Goal: Task Accomplishment & Management: Complete application form

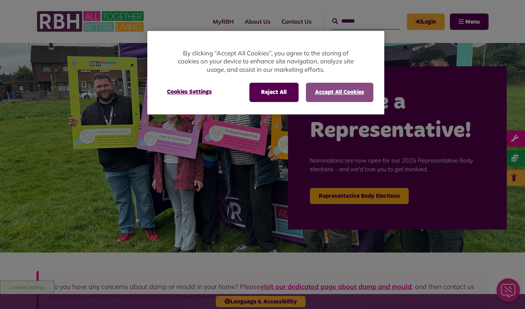
click at [328, 92] on button "Accept All Cookies" at bounding box center [339, 92] width 67 height 19
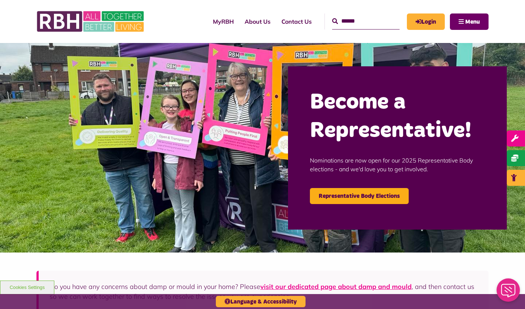
click at [461, 18] on button "Menu" at bounding box center [469, 21] width 39 height 16
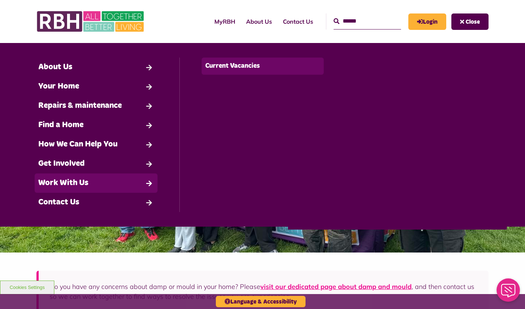
click at [218, 70] on link "Current Vacancies" at bounding box center [263, 66] width 123 height 17
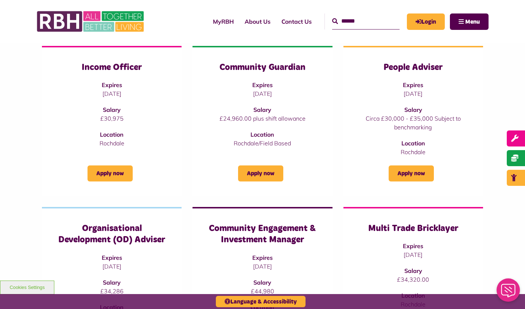
scroll to position [106, 0]
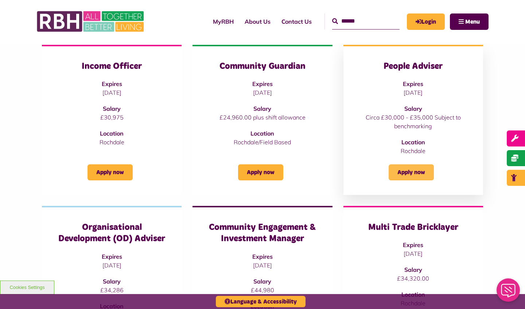
click at [417, 175] on link "Apply now" at bounding box center [411, 172] width 45 height 16
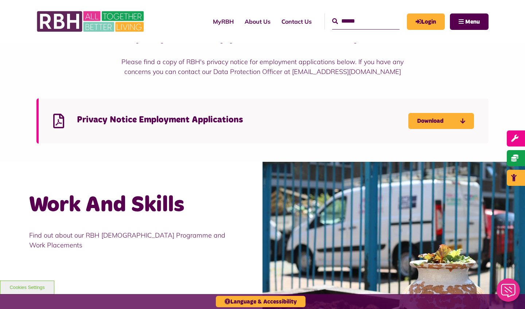
scroll to position [517, 0]
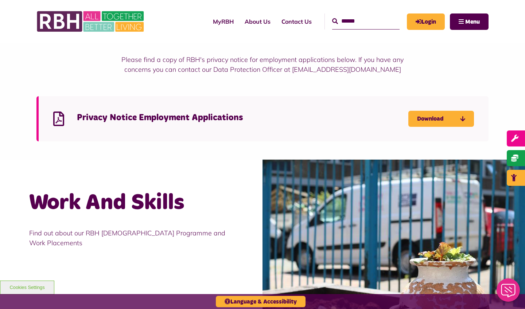
click at [186, 117] on h4 "Privacy Notice Employment Applications" at bounding box center [243, 117] width 332 height 11
click at [431, 120] on link "Download" at bounding box center [441, 119] width 66 height 16
click at [420, 117] on link "Download" at bounding box center [441, 119] width 66 height 16
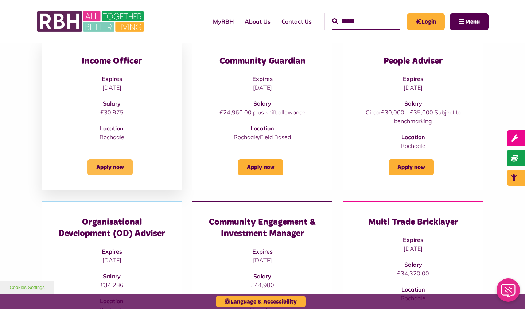
scroll to position [105, 0]
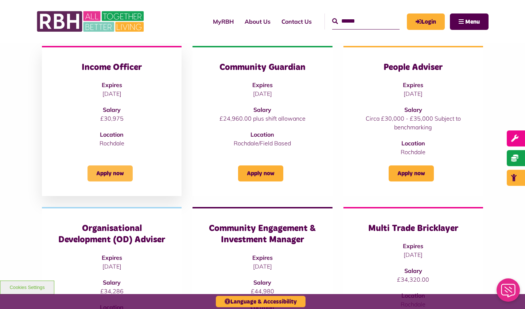
click at [122, 172] on link "Apply now" at bounding box center [110, 174] width 45 height 16
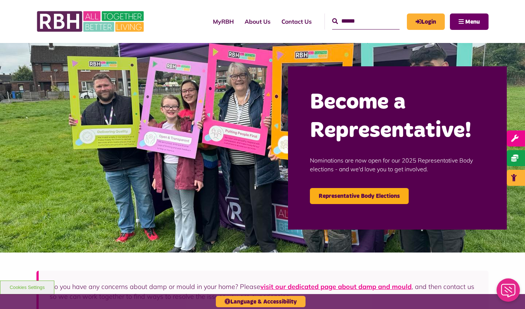
click at [473, 18] on button "Menu" at bounding box center [469, 21] width 39 height 16
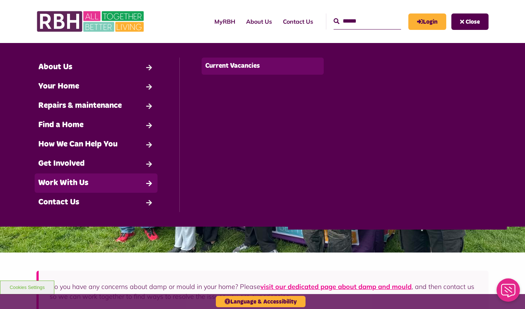
click at [220, 70] on link "Current Vacancies" at bounding box center [263, 66] width 123 height 17
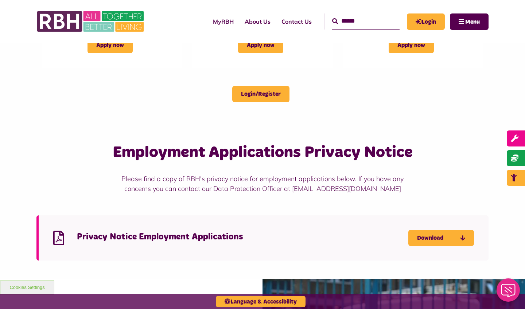
scroll to position [399, 0]
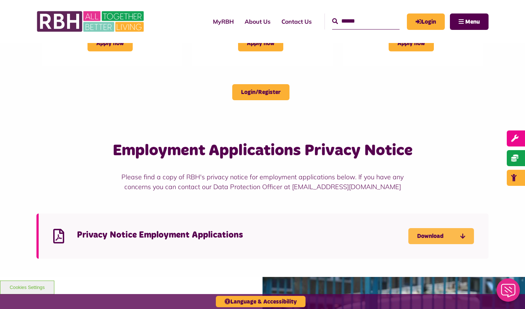
click at [448, 232] on link "Download" at bounding box center [441, 236] width 66 height 16
